Goal: Ask a question

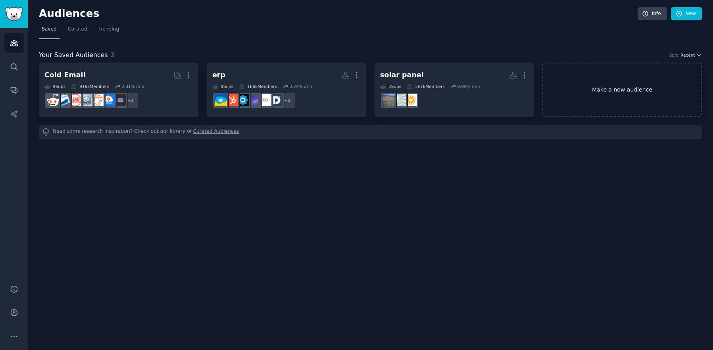
click at [598, 102] on link "Make a new audience" at bounding box center [621, 90] width 159 height 54
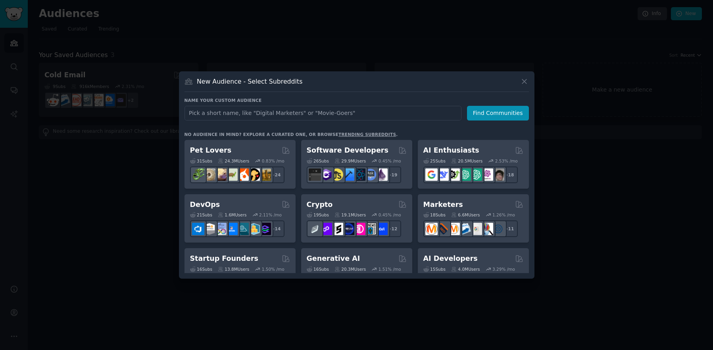
drag, startPoint x: 529, startPoint y: 282, endPoint x: 539, endPoint y: 292, distance: 14.3
click at [539, 292] on div at bounding box center [356, 175] width 713 height 350
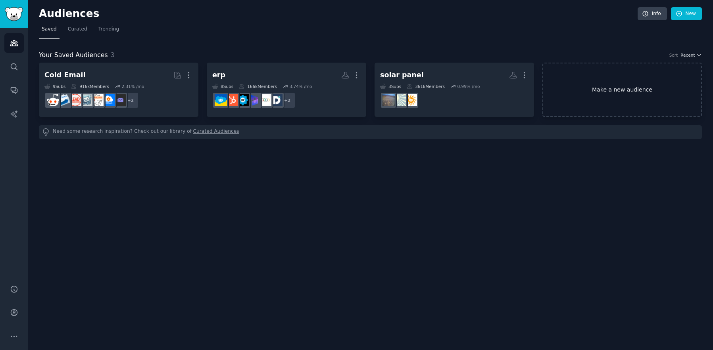
click at [593, 93] on link "Make a new audience" at bounding box center [621, 90] width 159 height 54
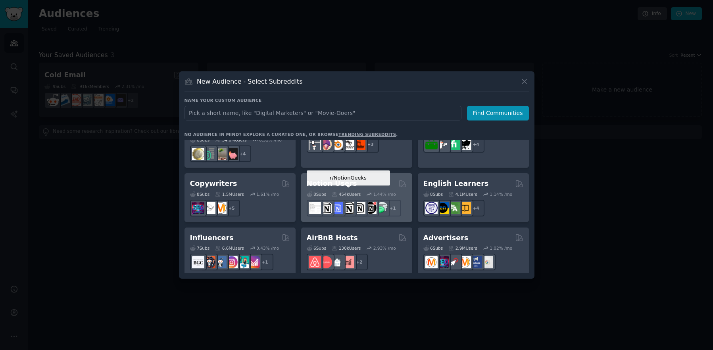
scroll to position [465, 0]
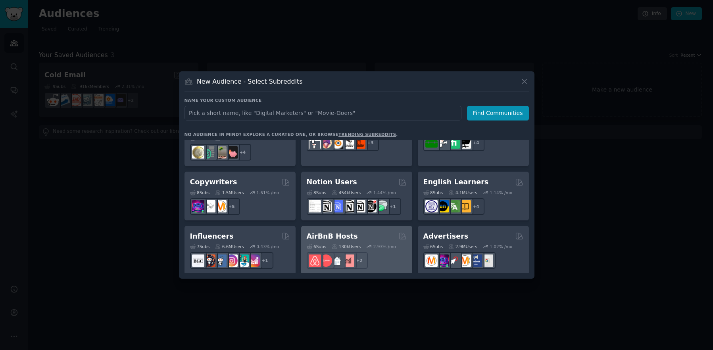
click at [343, 232] on h2 "AirBnB Hosts" at bounding box center [332, 237] width 51 height 10
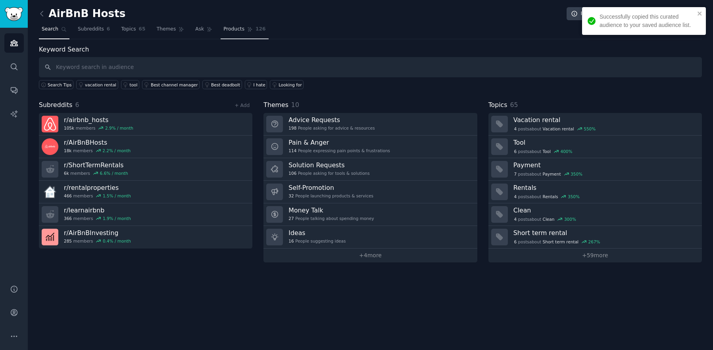
click at [231, 33] on link "Products 126" at bounding box center [245, 31] width 48 height 16
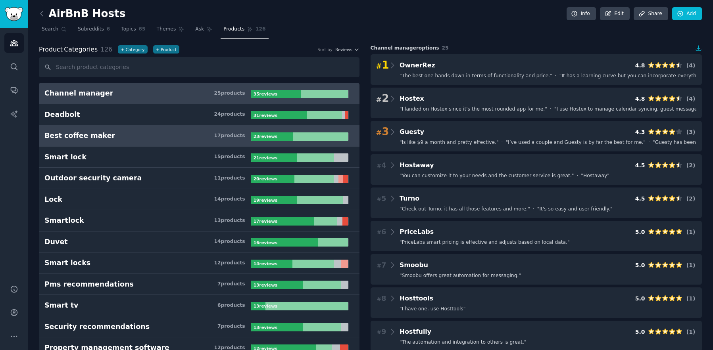
click at [178, 137] on h3 "Best coffee maker 17 product s" at bounding box center [147, 136] width 206 height 10
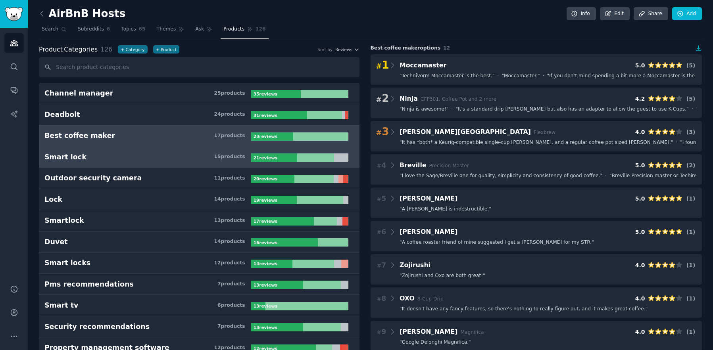
click at [182, 155] on h3 "Smart lock 15 product s" at bounding box center [147, 157] width 206 height 10
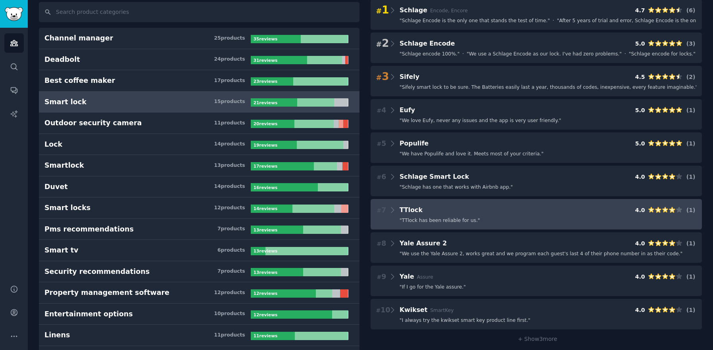
scroll to position [38, 0]
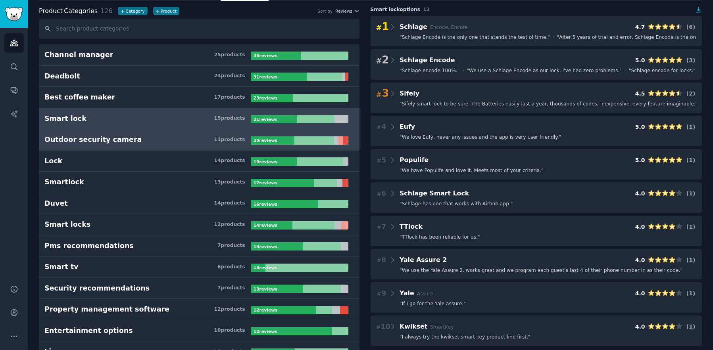
click at [163, 134] on link "Outdoor security camera 11 product s 20 review s" at bounding box center [199, 139] width 321 height 21
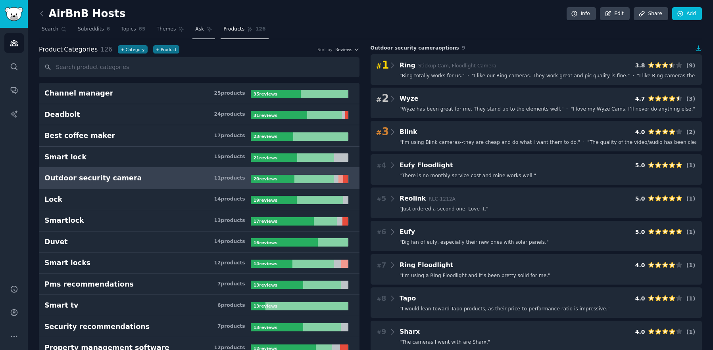
click at [205, 32] on link "Ask" at bounding box center [203, 31] width 23 height 16
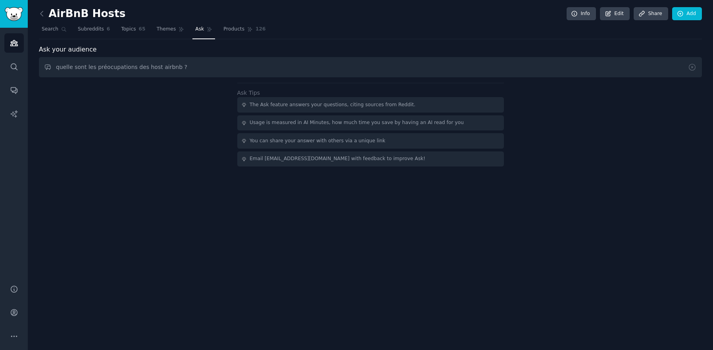
type input "quelle sont les préocupations des host airbnb ?"
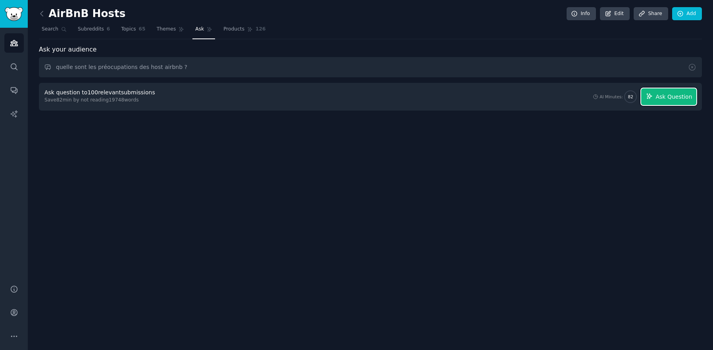
click at [681, 98] on span "Ask Question" at bounding box center [673, 97] width 36 height 8
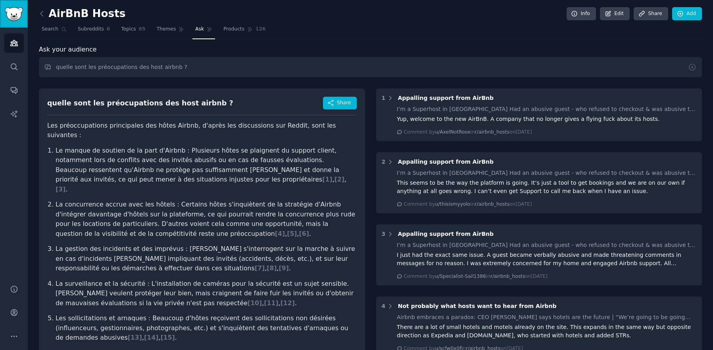
click at [14, 11] on img "Sidebar" at bounding box center [14, 14] width 18 height 14
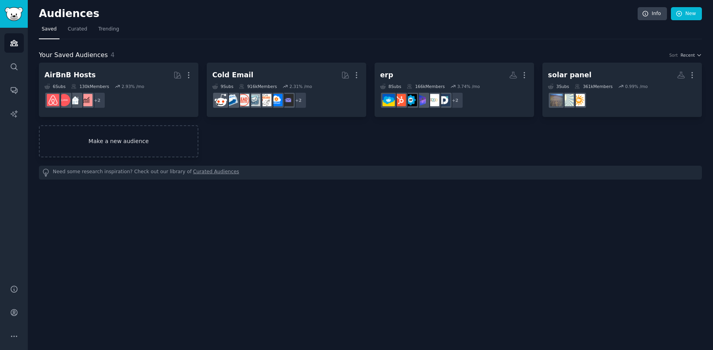
click at [111, 148] on link "Make a new audience" at bounding box center [118, 141] width 159 height 32
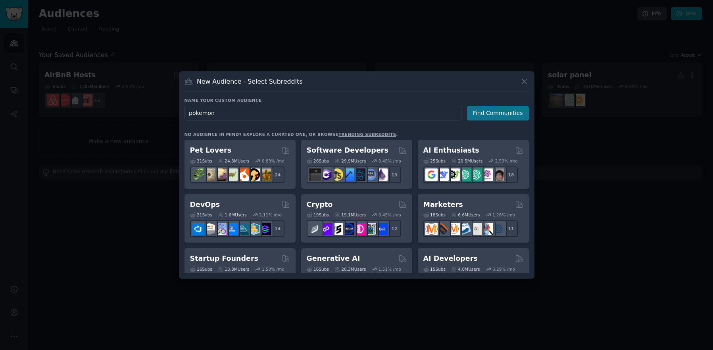
type input "pokemon"
click at [502, 117] on button "Find Communities" at bounding box center [498, 113] width 62 height 15
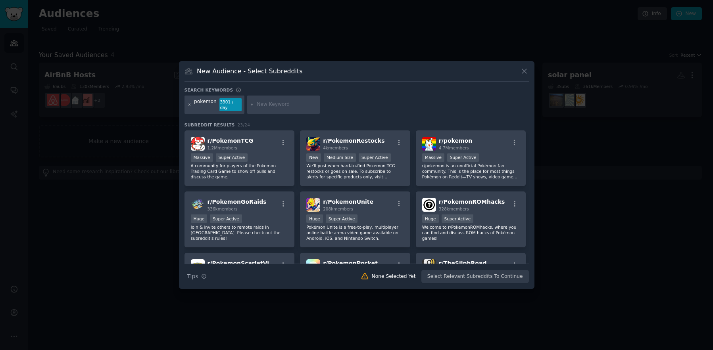
click at [190, 106] on icon at bounding box center [189, 105] width 4 height 4
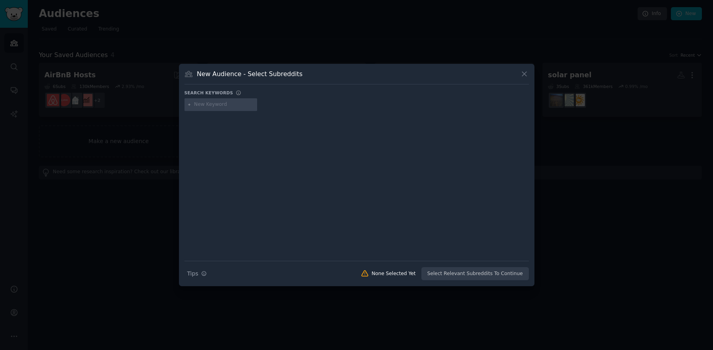
click at [207, 106] on input "text" at bounding box center [224, 104] width 60 height 7
type input "serrure porte"
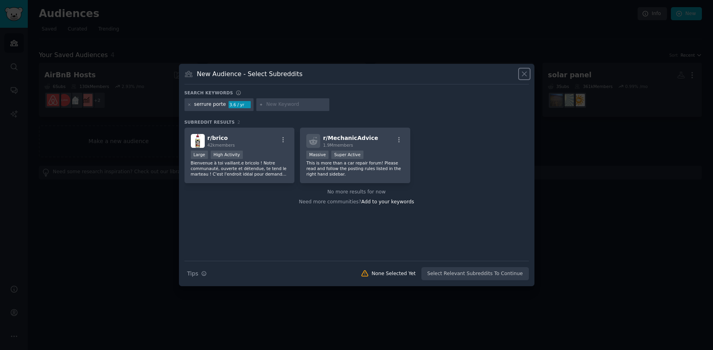
click at [528, 77] on icon at bounding box center [524, 74] width 8 height 8
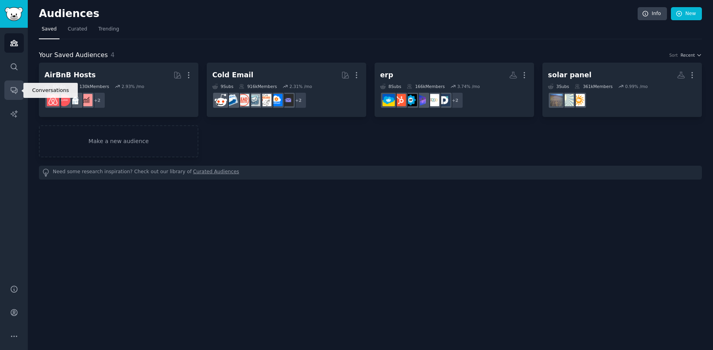
click at [15, 88] on icon "Sidebar" at bounding box center [14, 90] width 8 height 8
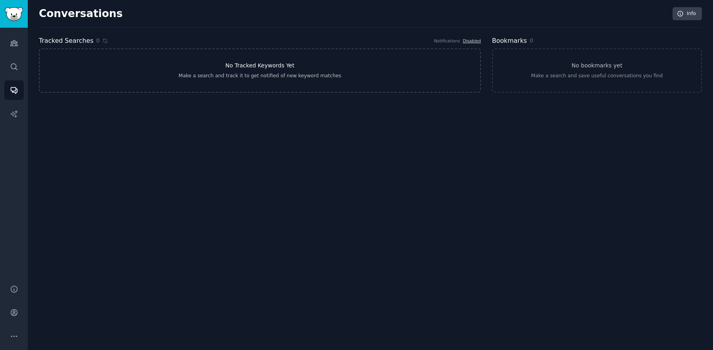
click at [253, 81] on link "No Tracked Keywords Yet Make a search and track it to get notified of new keywo…" at bounding box center [260, 70] width 442 height 44
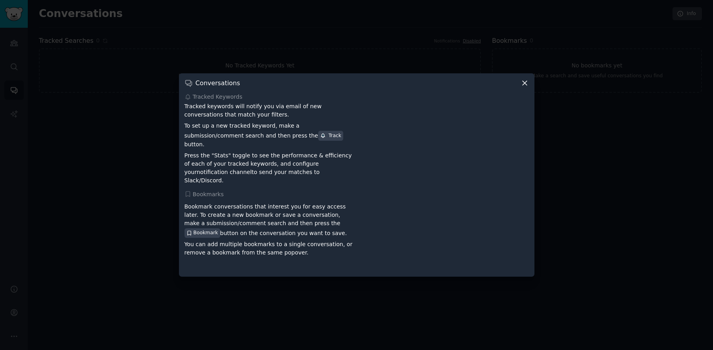
click at [526, 87] on icon at bounding box center [524, 83] width 8 height 8
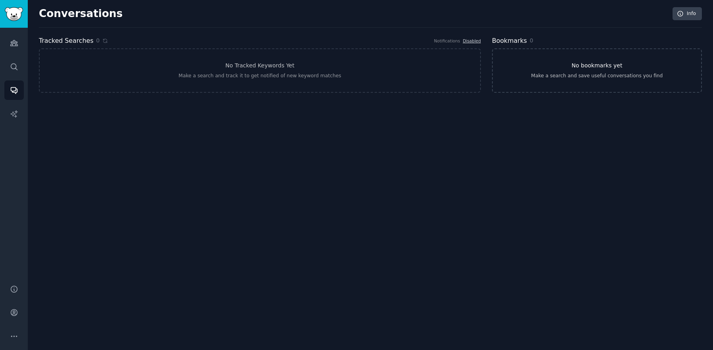
click at [577, 73] on div "Make a search and save useful conversations you find" at bounding box center [597, 76] width 132 height 7
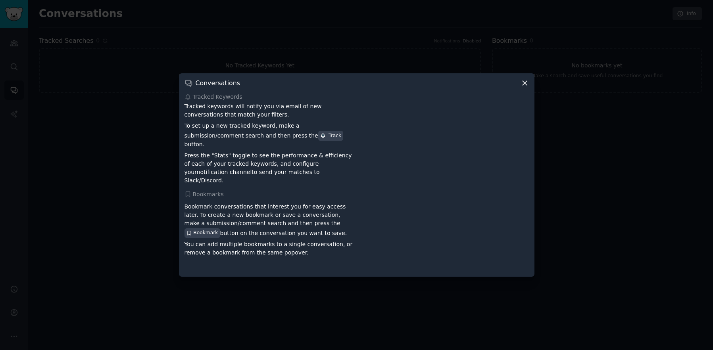
click at [524, 94] on div "Conversations Tracked Keywords Tracked keywords will notify you via email of ne…" at bounding box center [356, 175] width 355 height 204
click at [520, 87] on div "Conversations" at bounding box center [356, 83] width 344 height 8
click at [522, 87] on icon at bounding box center [524, 83] width 8 height 8
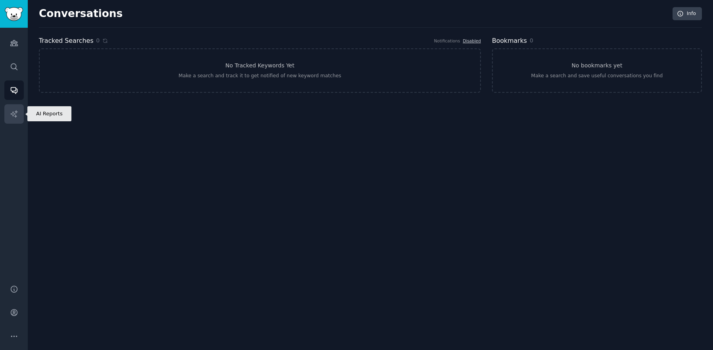
click at [12, 119] on link "AI Reports" at bounding box center [13, 113] width 19 height 19
